Goal: Task Accomplishment & Management: Use online tool/utility

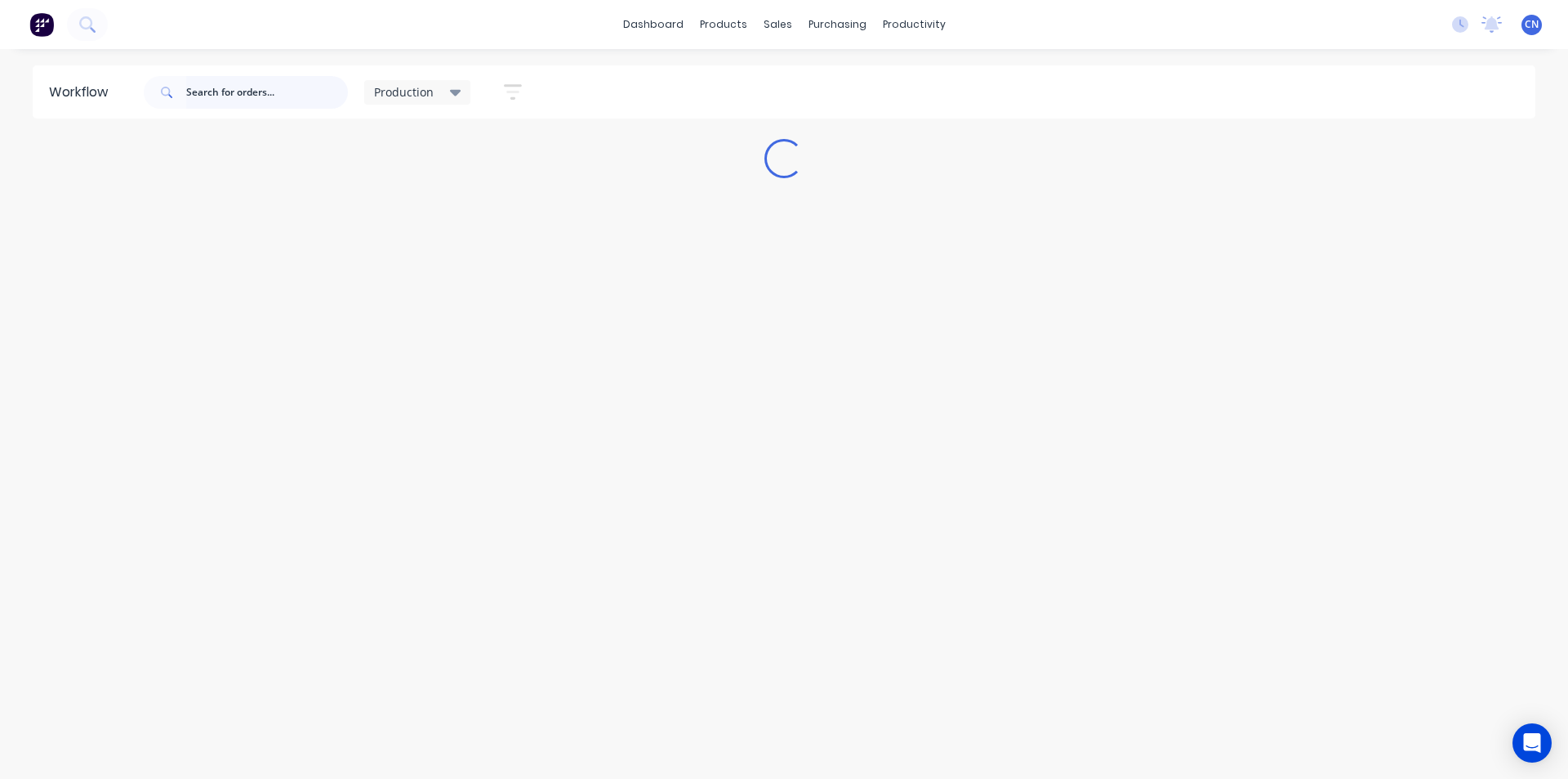
click at [306, 78] on input "text" at bounding box center [267, 92] width 162 height 33
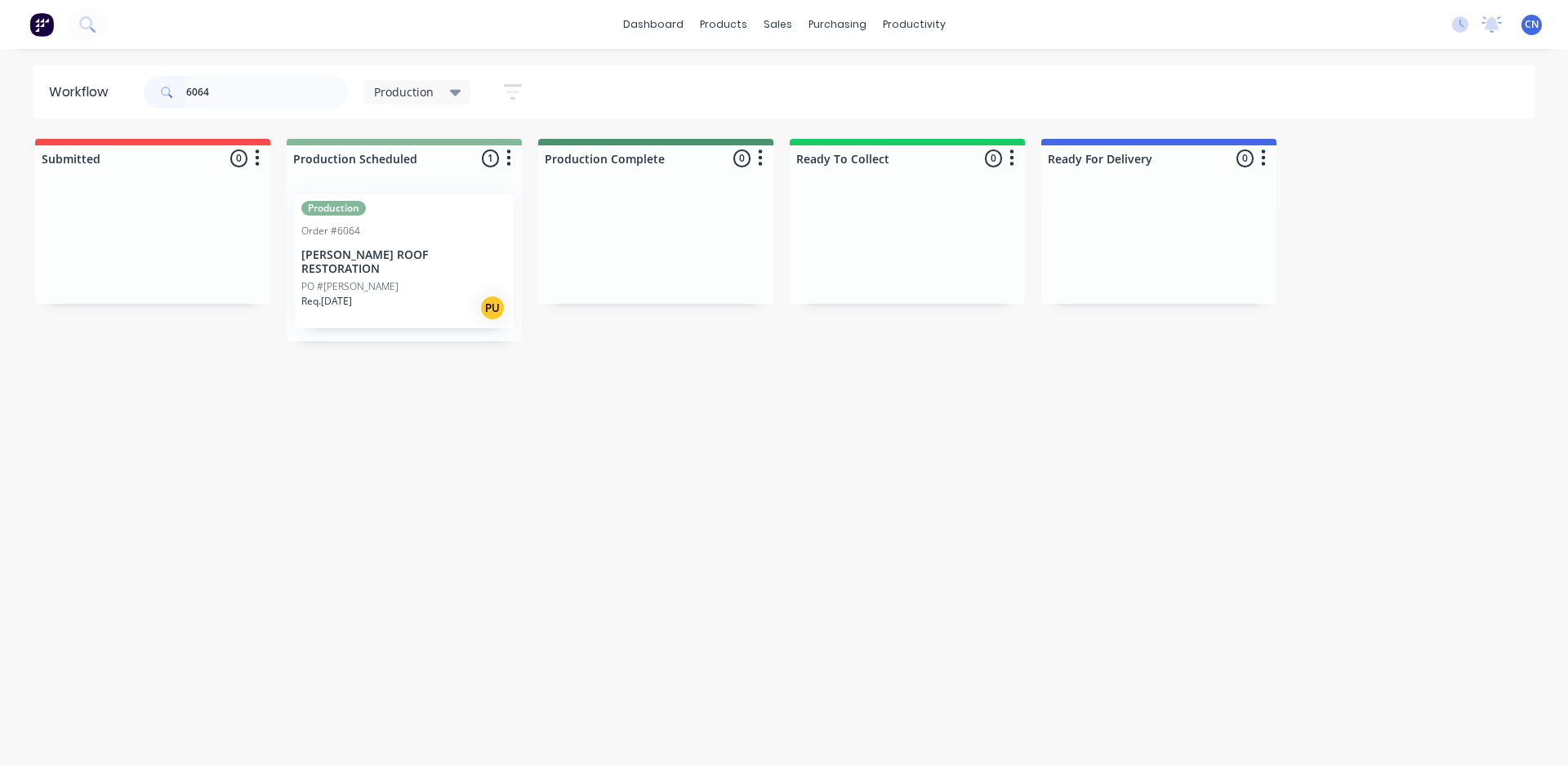
click at [373, 248] on p "[PERSON_NAME] ROOF RESTORATION" at bounding box center [404, 262] width 206 height 27
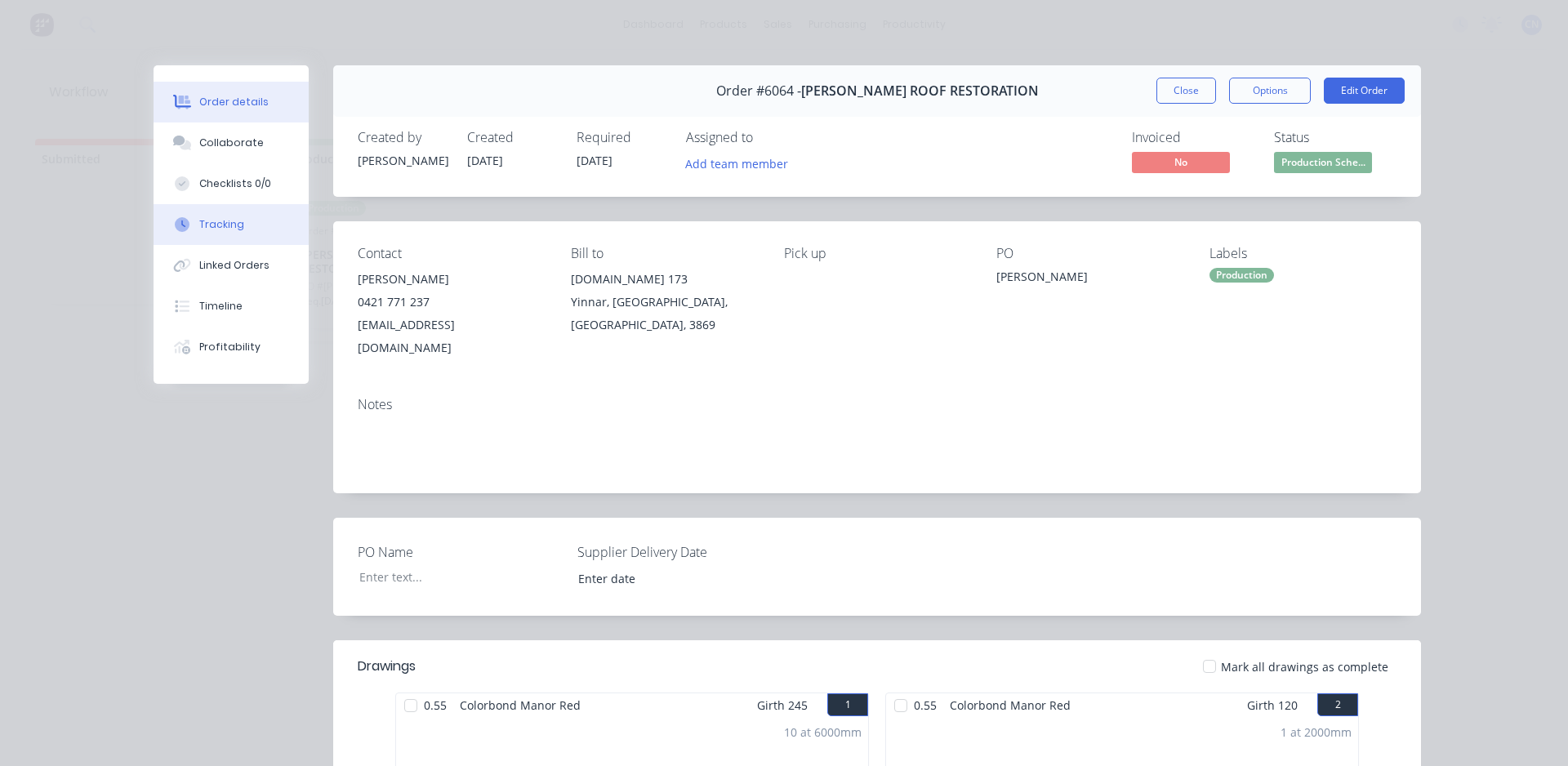
click at [221, 226] on div "Tracking" at bounding box center [221, 224] width 45 height 15
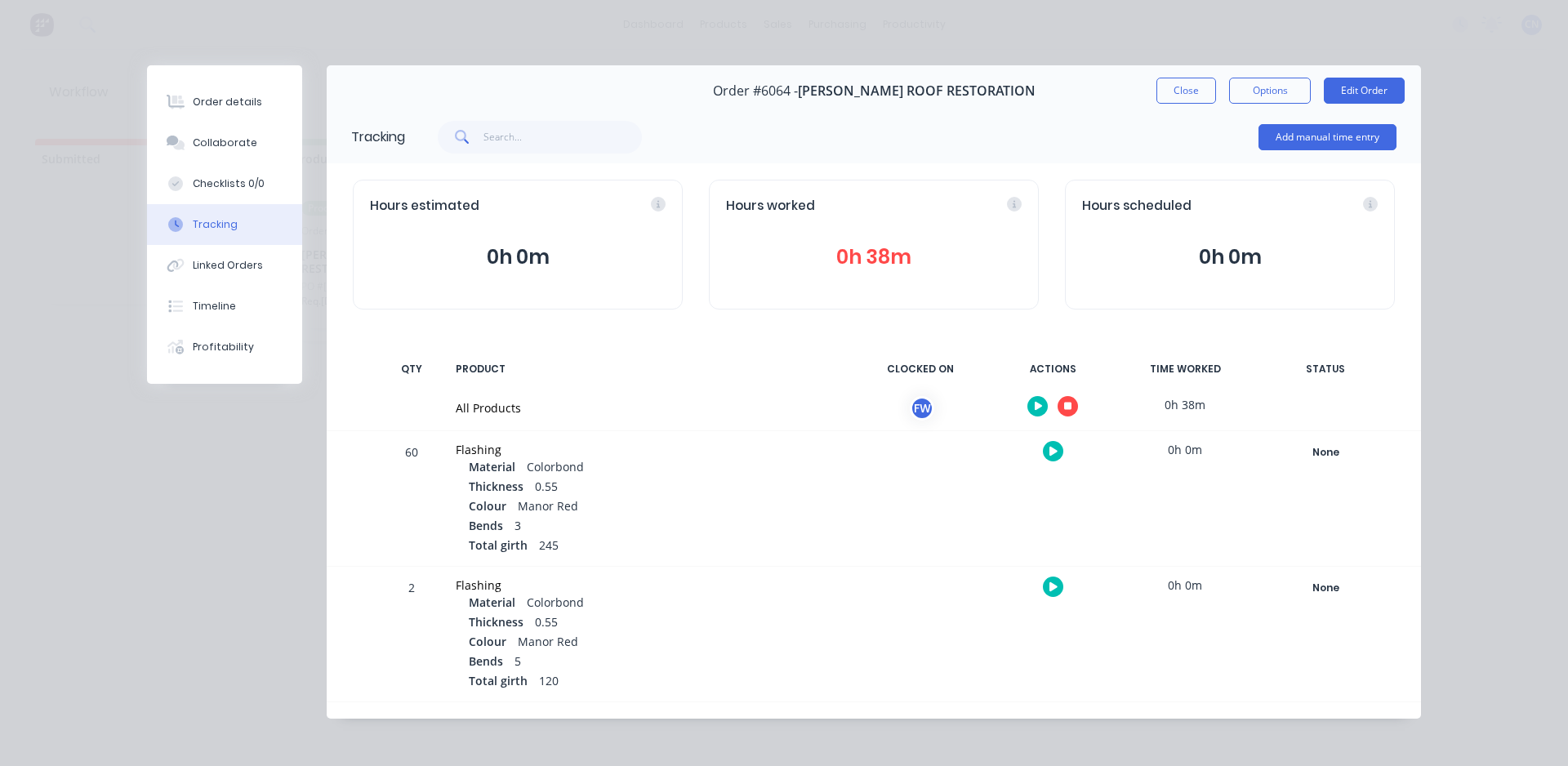
click at [1035, 406] on icon "button" at bounding box center [1039, 406] width 8 height 9
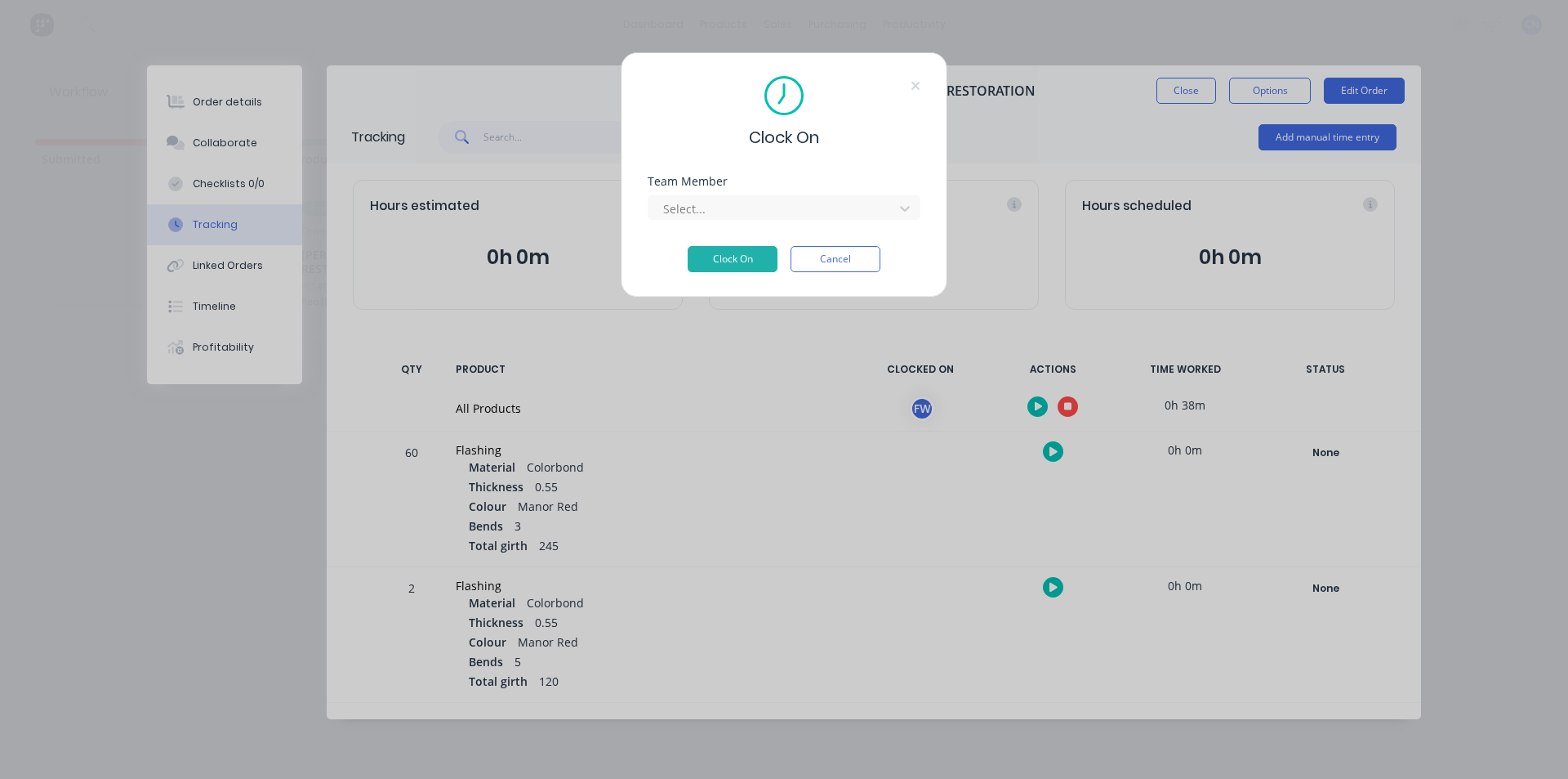
click at [852, 263] on button "Cancel" at bounding box center [835, 259] width 90 height 27
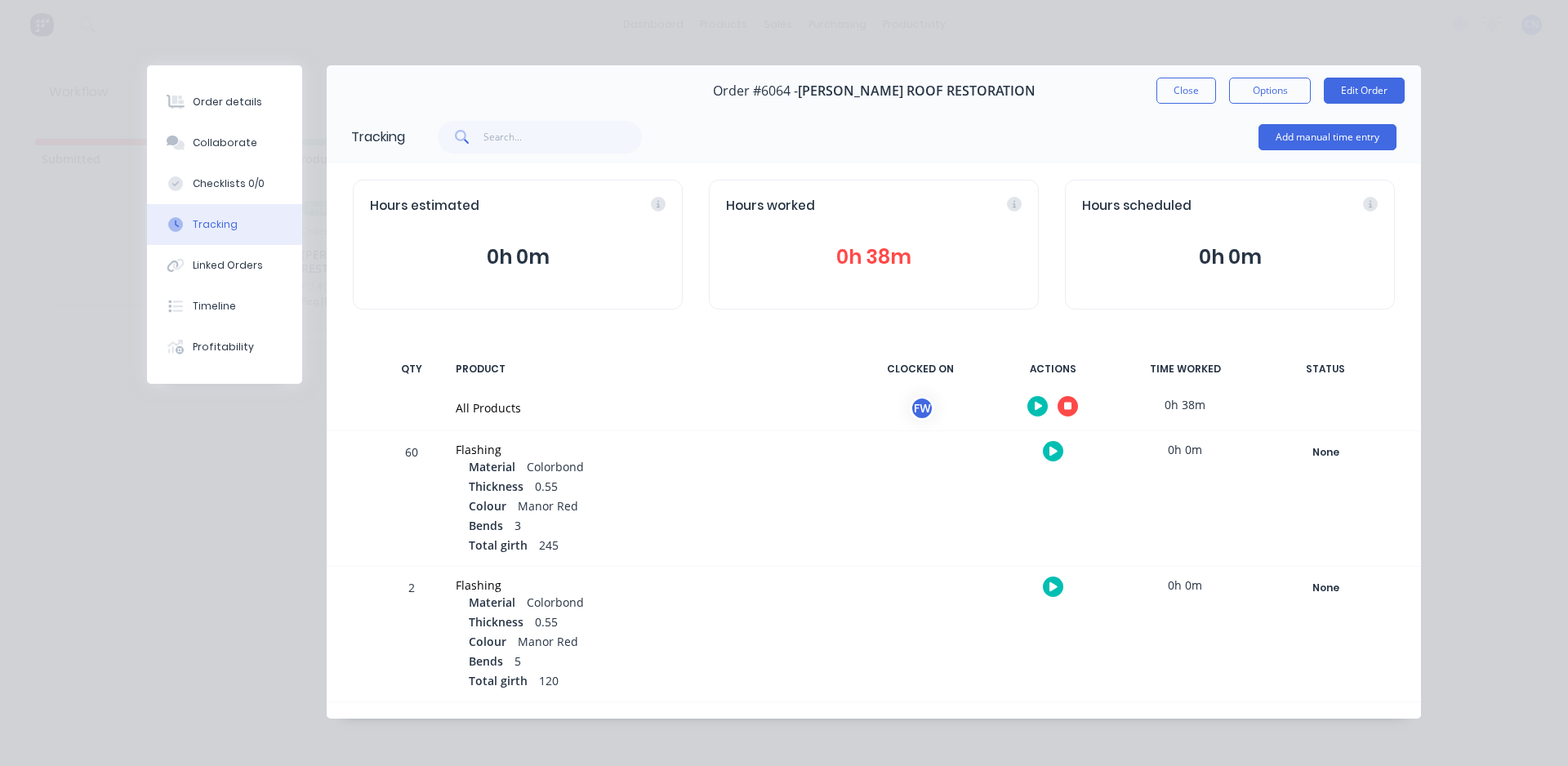
click at [1071, 405] on icon "button" at bounding box center [1068, 406] width 8 height 8
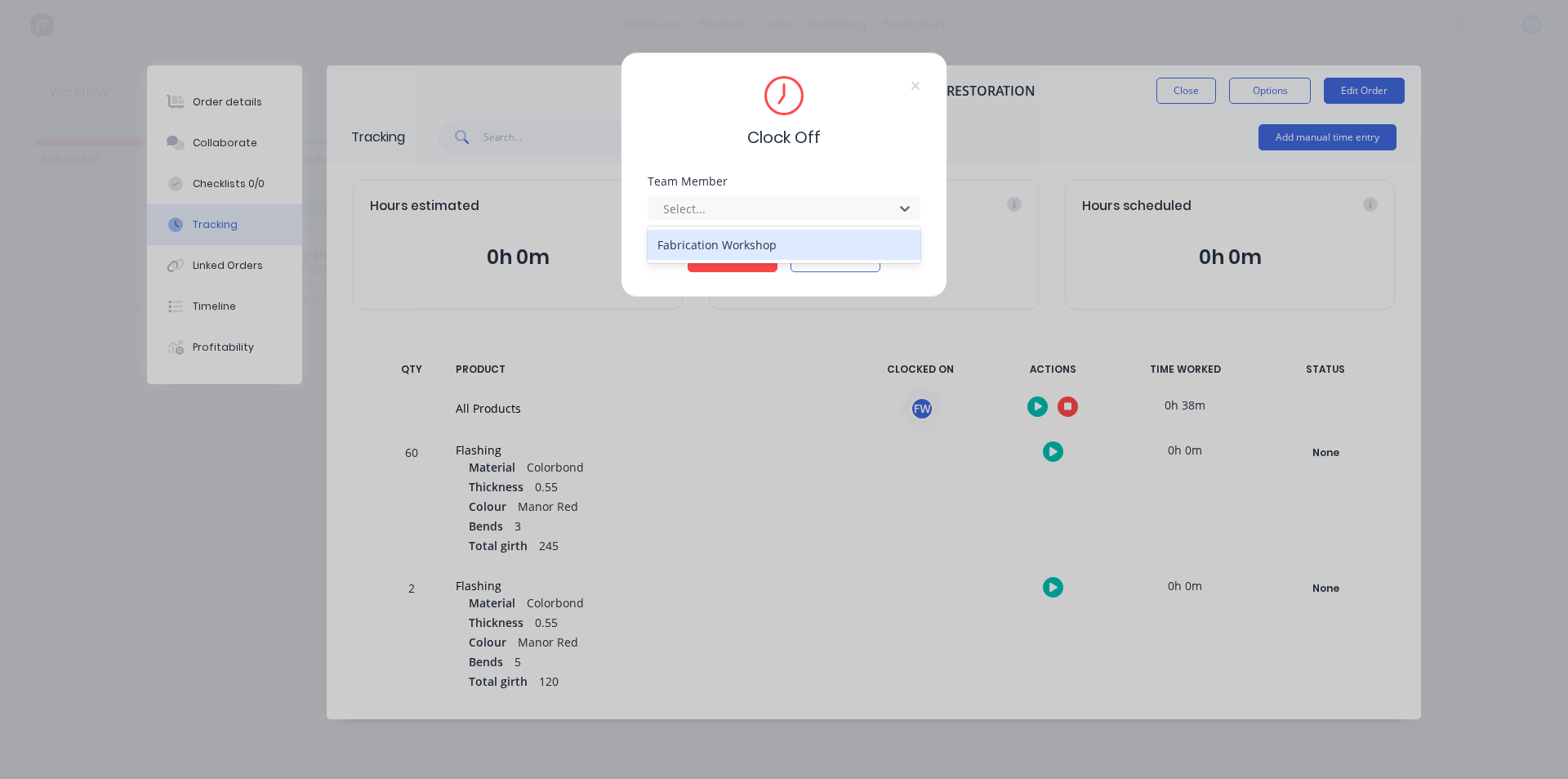
drag, startPoint x: 731, startPoint y: 204, endPoint x: 736, endPoint y: 276, distance: 72.2
click at [731, 203] on div at bounding box center [773, 209] width 224 height 20
click at [712, 246] on div "Fabrication Workshop" at bounding box center [784, 245] width 273 height 30
click at [723, 261] on button "Clock Off" at bounding box center [733, 259] width 90 height 27
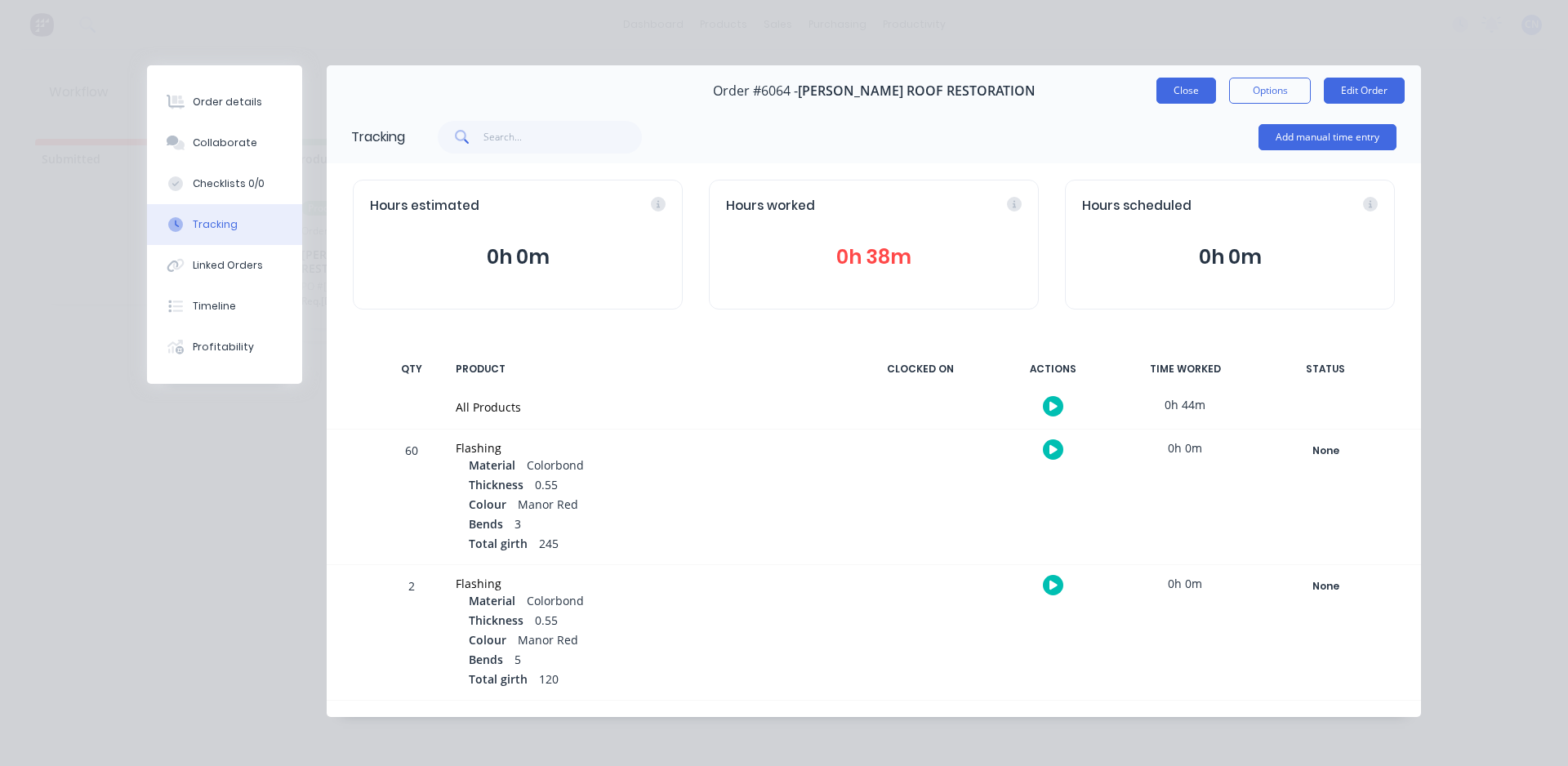
click at [1195, 90] on button "Close" at bounding box center [1185, 91] width 59 height 27
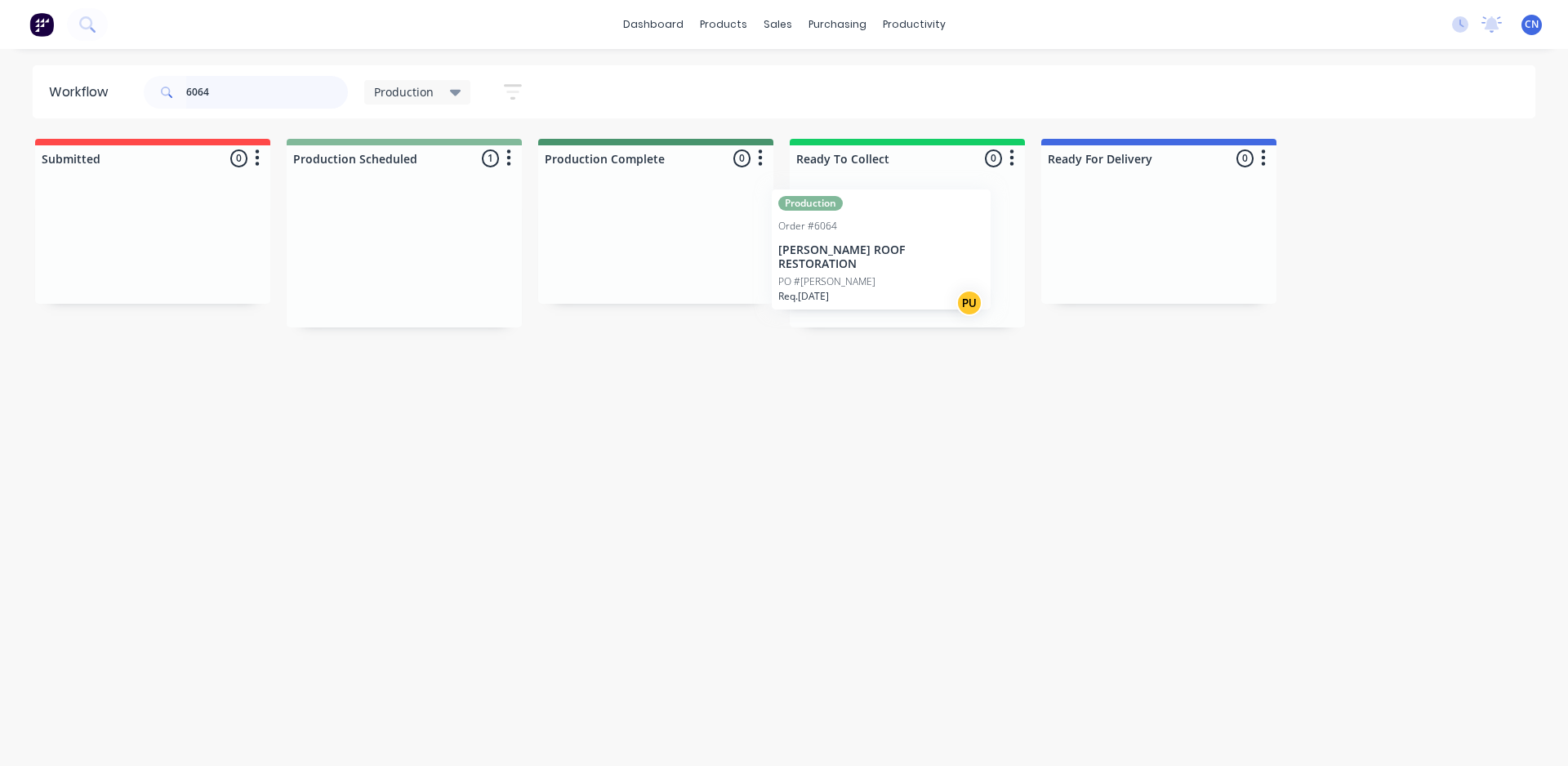
drag, startPoint x: 457, startPoint y: 281, endPoint x: 894, endPoint y: 276, distance: 437.0
click at [894, 276] on div "Submitted 0 Summaries Total order value Invoiced to date To be invoiced Product…" at bounding box center [1231, 232] width 2487 height 188
type input "6"
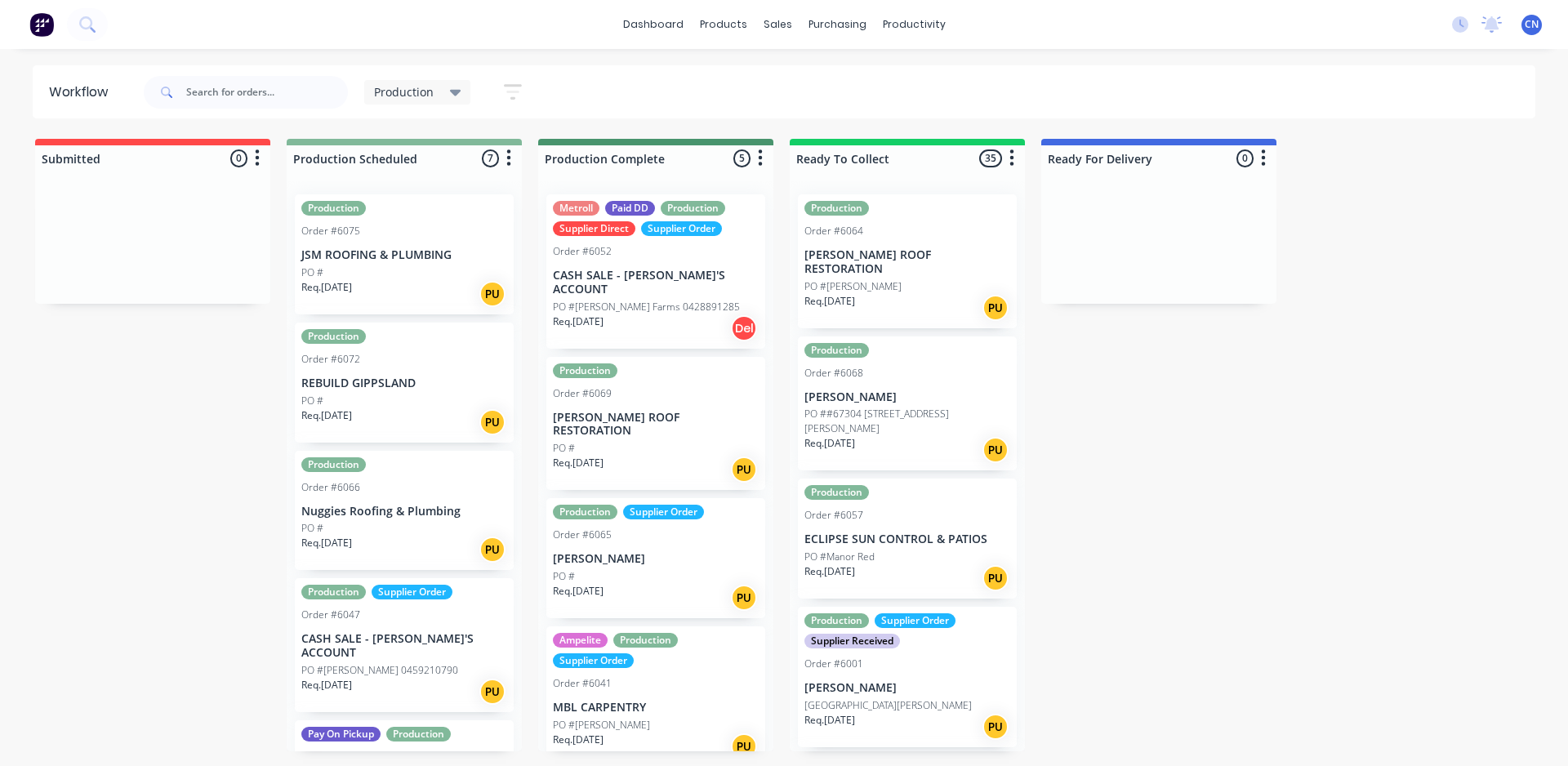
click at [397, 271] on div "PO #" at bounding box center [404, 272] width 206 height 15
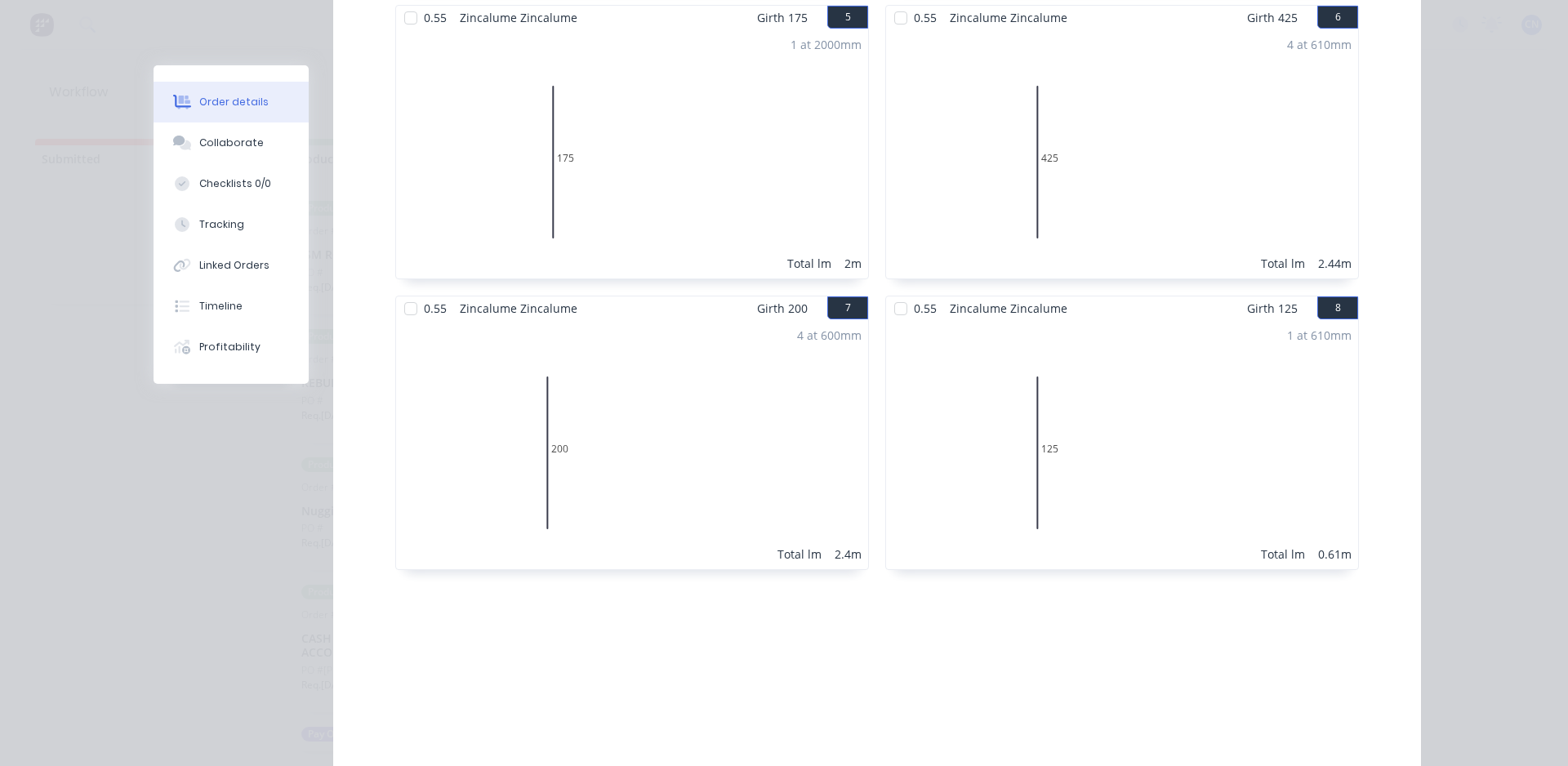
scroll to position [1000, 0]
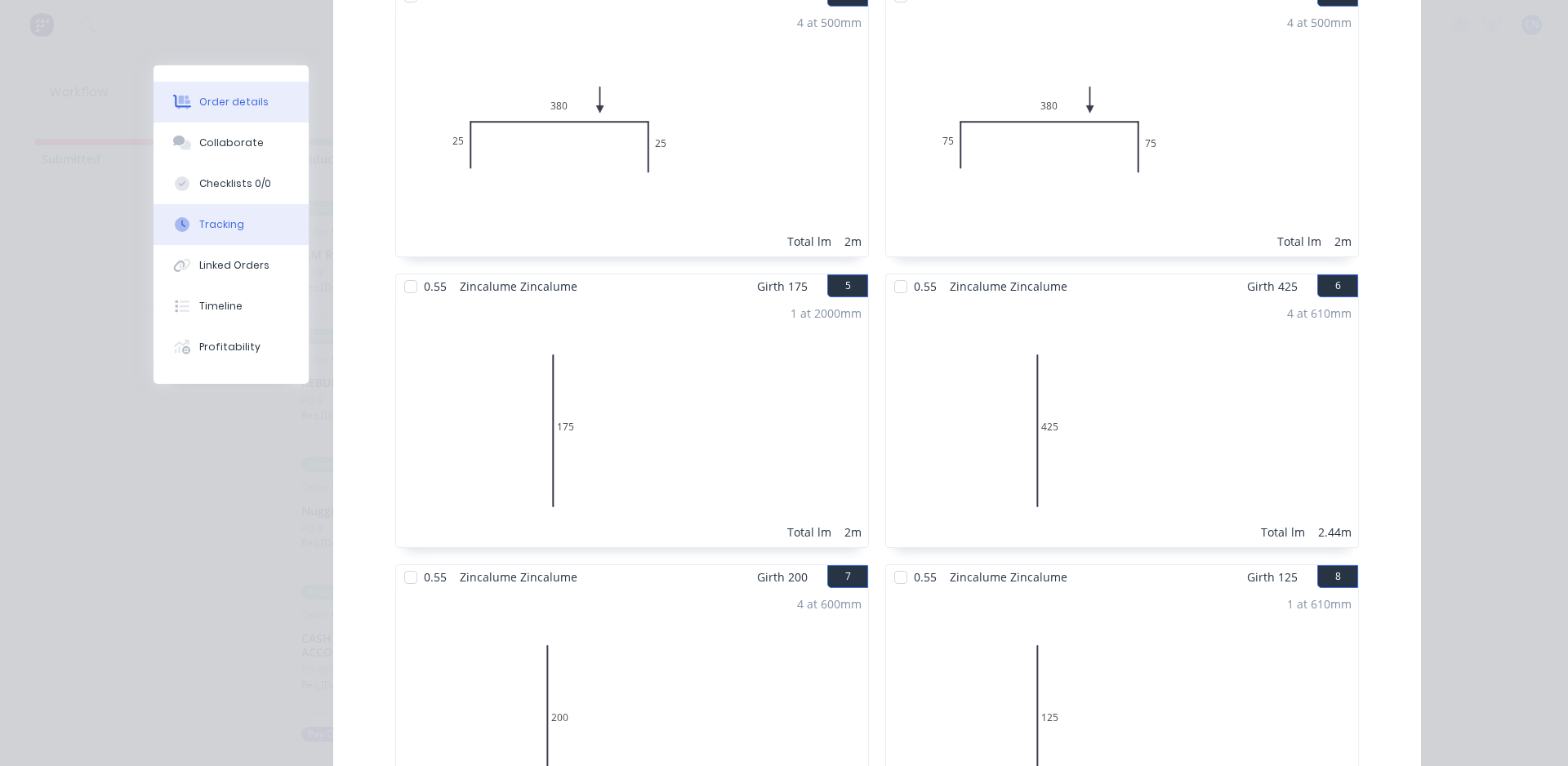
click at [226, 232] on button "Tracking" at bounding box center [232, 224] width 156 height 41
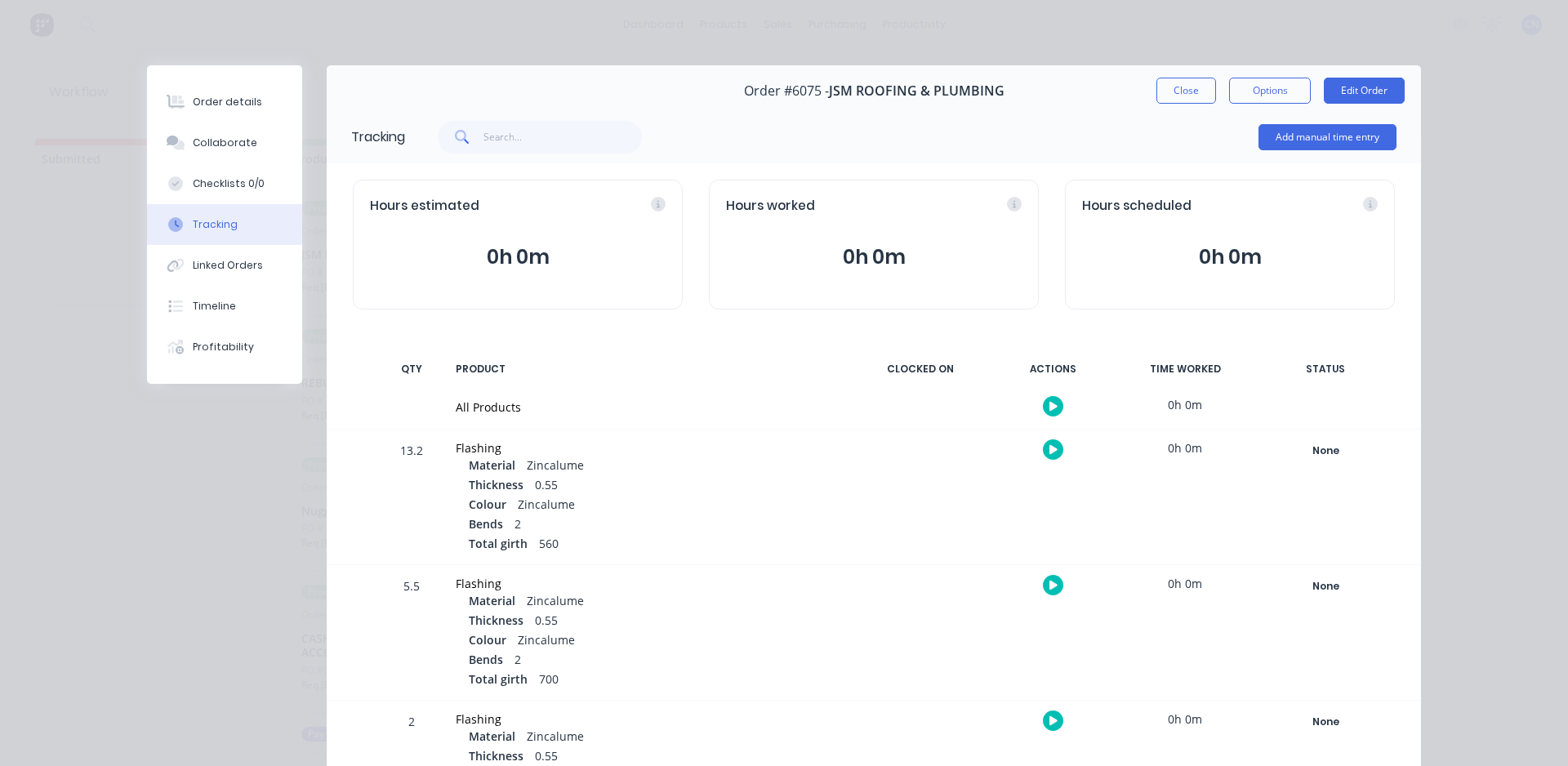
click at [1043, 409] on button "button" at bounding box center [1053, 406] width 20 height 20
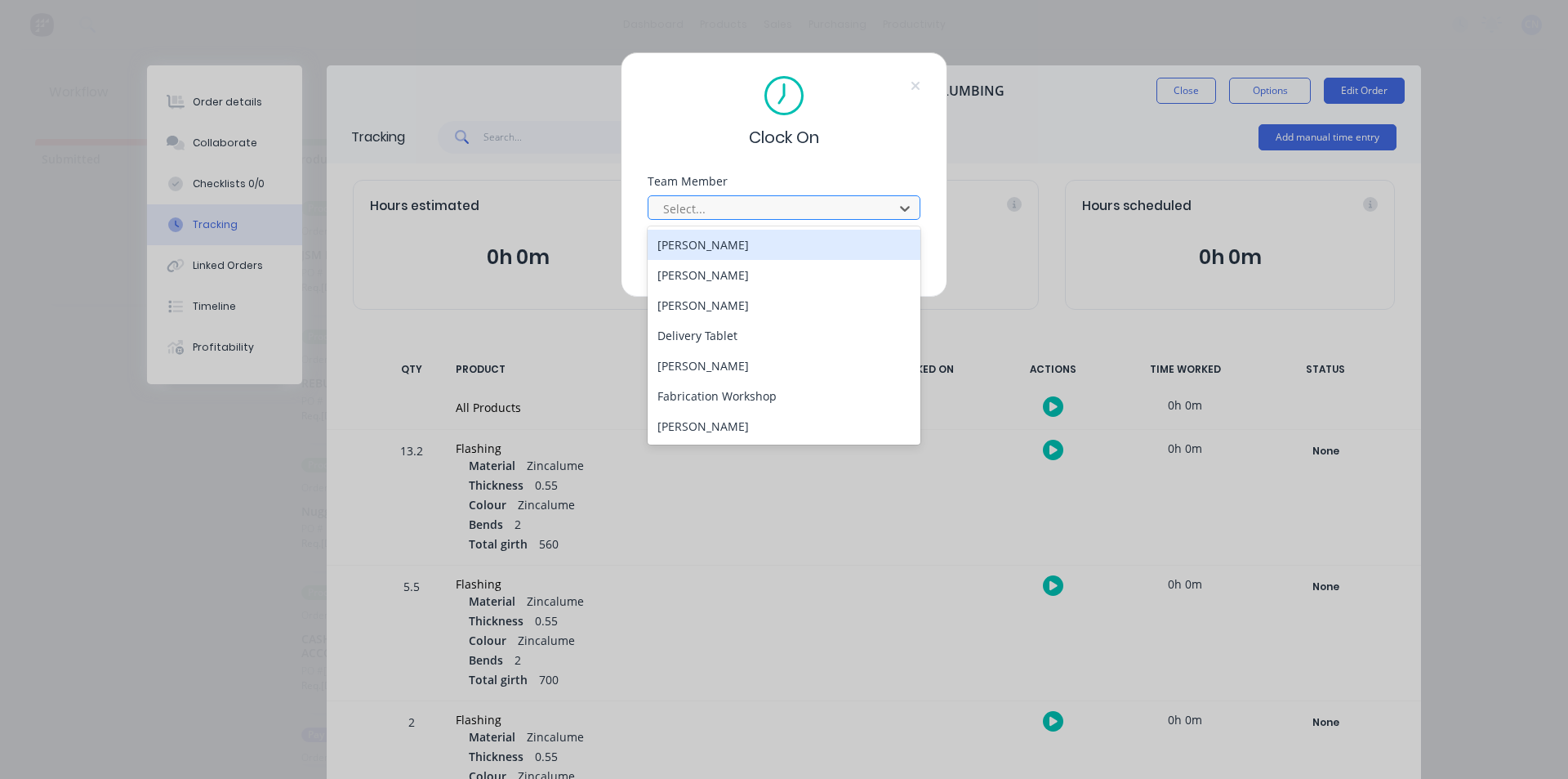
click at [719, 210] on div at bounding box center [773, 209] width 224 height 20
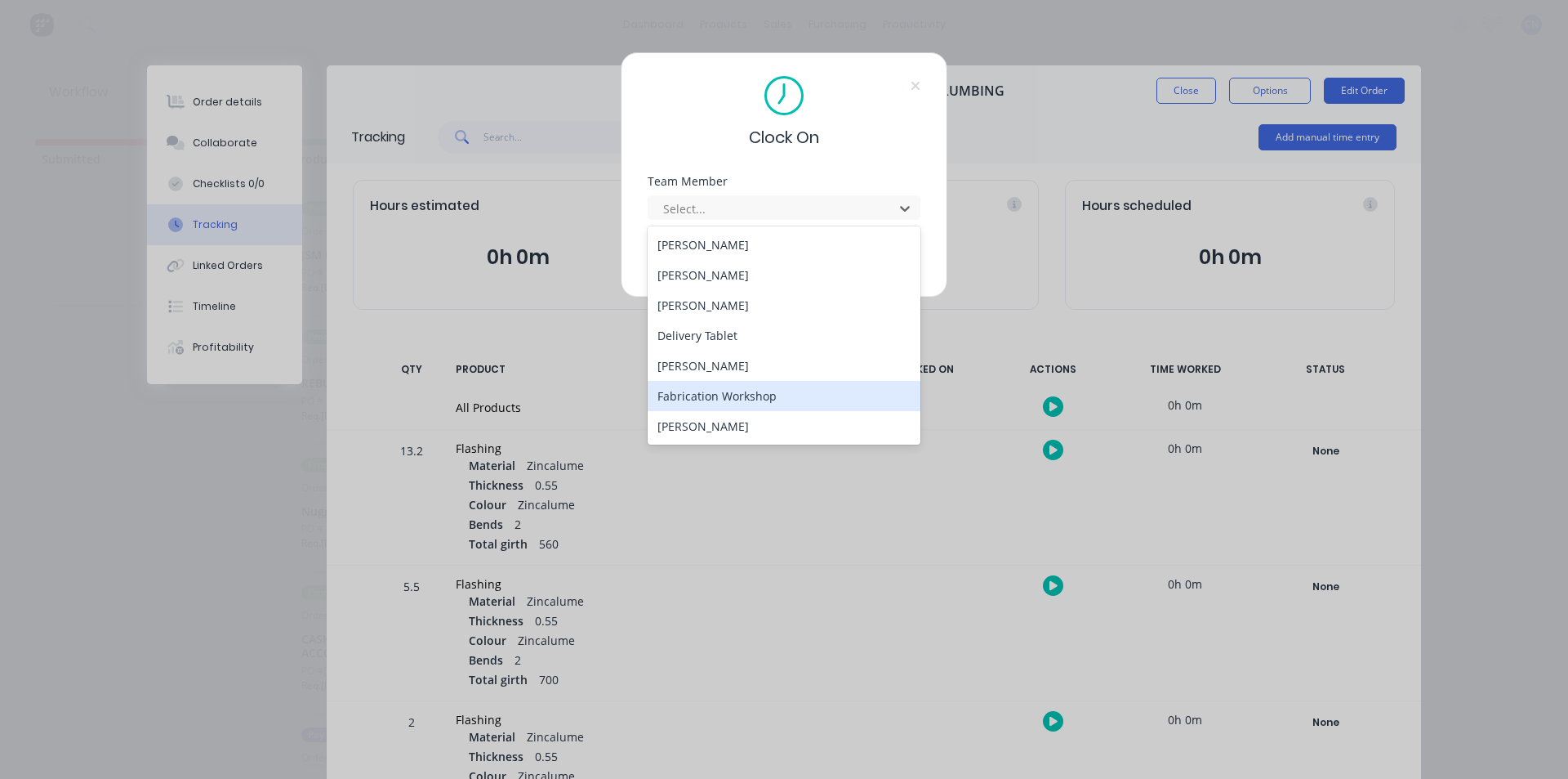
click at [715, 400] on div "Fabrication Workshop" at bounding box center [784, 396] width 273 height 30
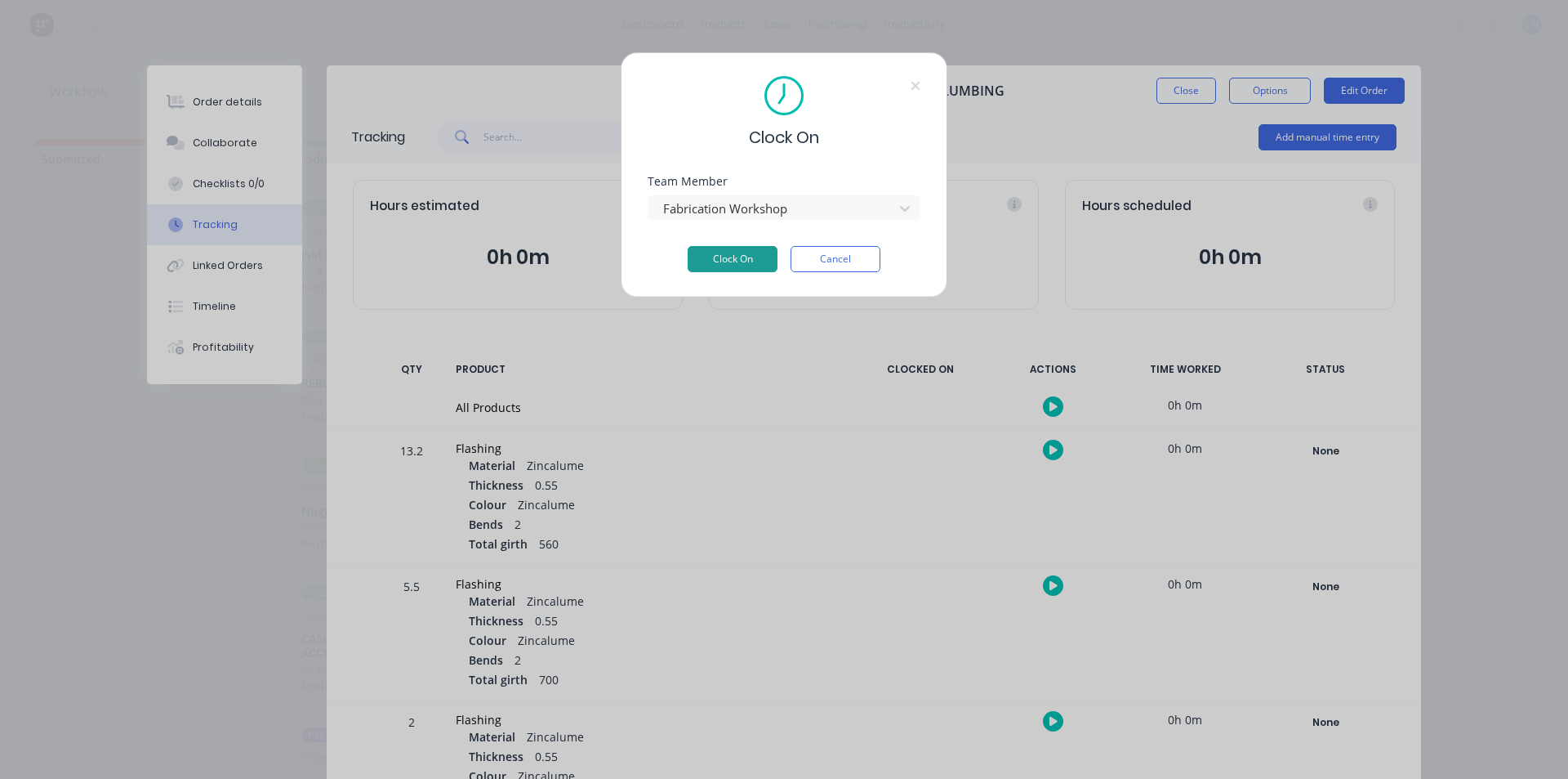
click at [712, 256] on button "Clock On" at bounding box center [733, 259] width 90 height 27
